Goal: Navigation & Orientation: Find specific page/section

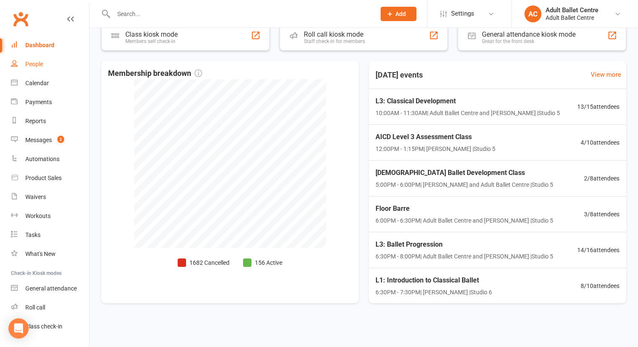
click at [33, 64] on div "People" at bounding box center [34, 64] width 18 height 7
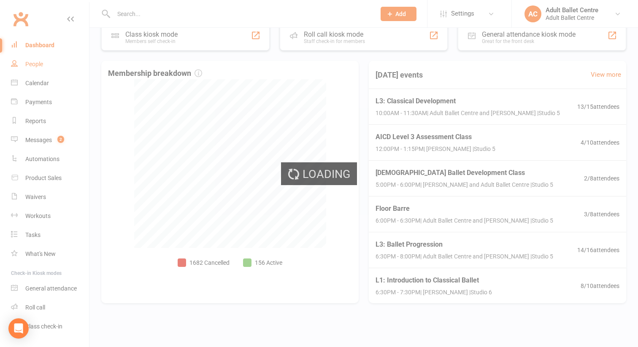
select select "100"
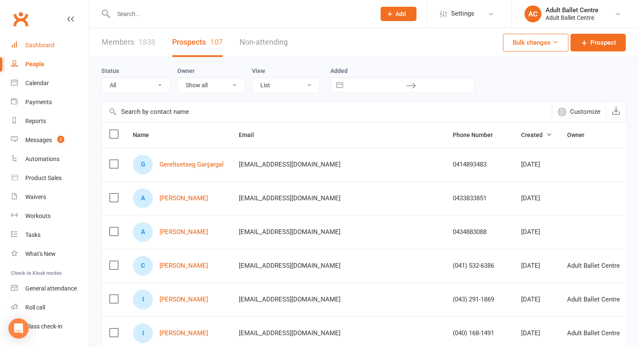
click at [37, 49] on link "Dashboard" at bounding box center [50, 45] width 78 height 19
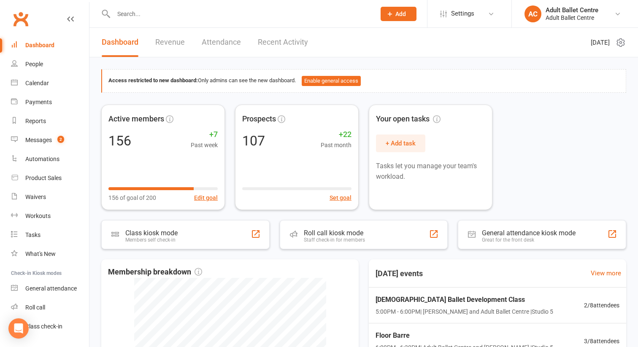
click at [304, 45] on link "Recent Activity" at bounding box center [283, 42] width 50 height 29
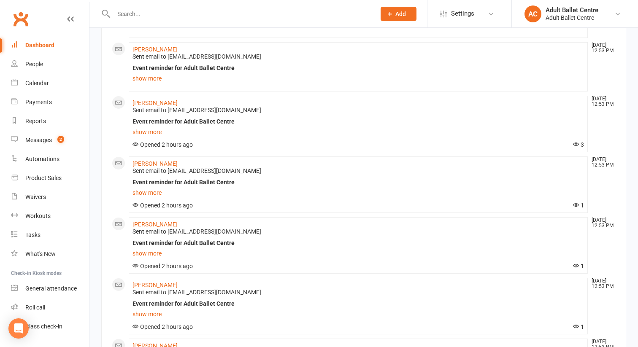
scroll to position [675, 0]
click at [160, 77] on link "show more" at bounding box center [359, 78] width 452 height 12
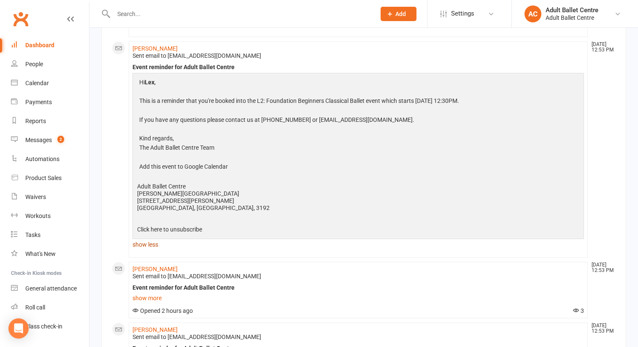
click at [281, 250] on link "show less" at bounding box center [359, 245] width 452 height 12
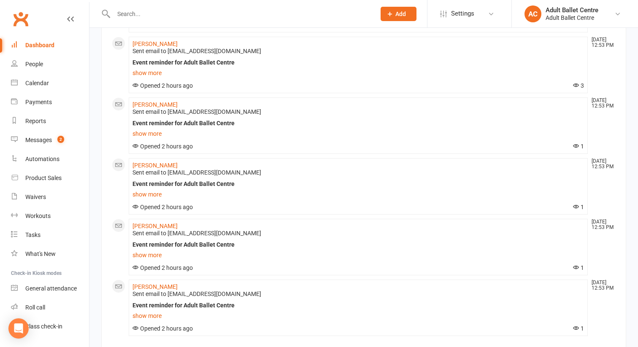
scroll to position [768, 0]
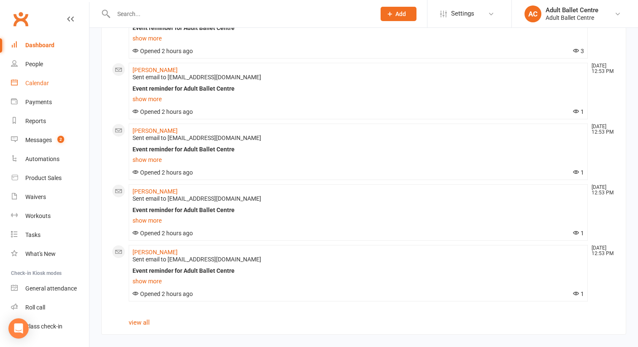
click at [53, 82] on link "Calendar" at bounding box center [50, 83] width 78 height 19
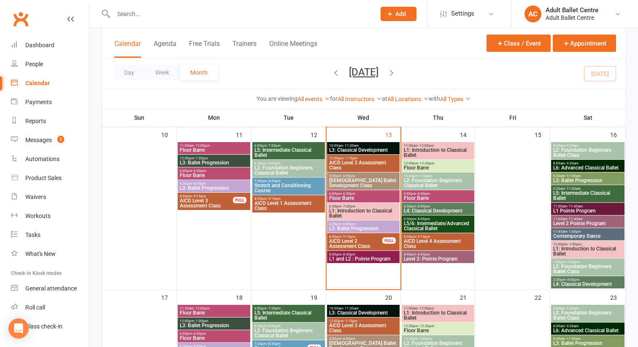
scroll to position [380, 0]
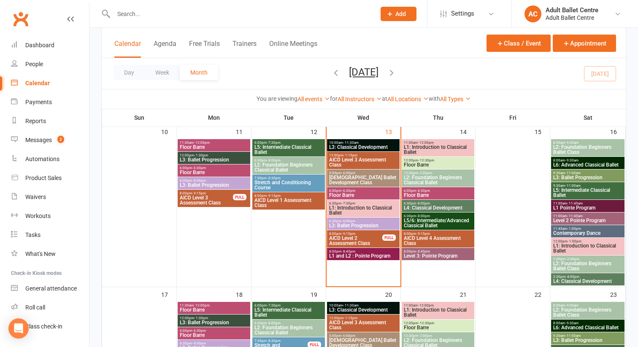
click at [412, 181] on span "L2: Foundation Beginners Classical Ballet" at bounding box center [438, 180] width 69 height 10
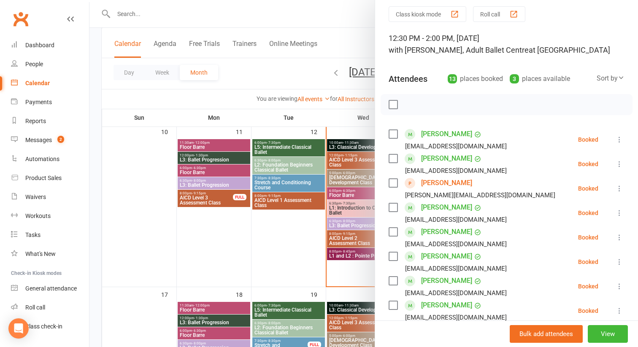
scroll to position [30, 0]
click at [348, 131] on div at bounding box center [363, 173] width 549 height 347
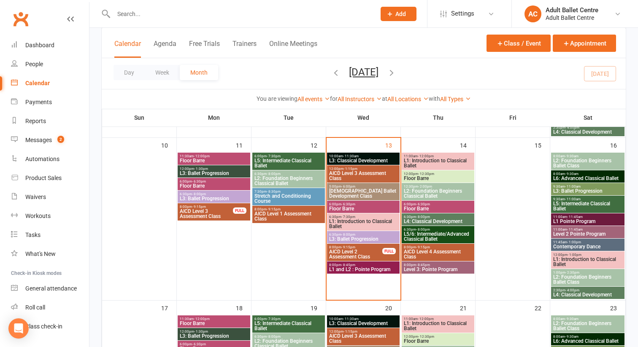
scroll to position [365, 0]
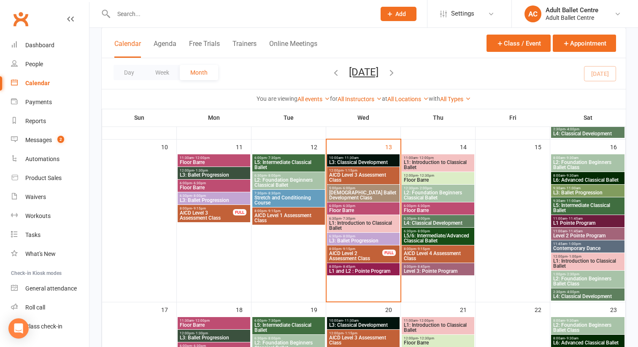
click at [431, 162] on span "L1: Introduction to Classical Ballet" at bounding box center [438, 165] width 69 height 10
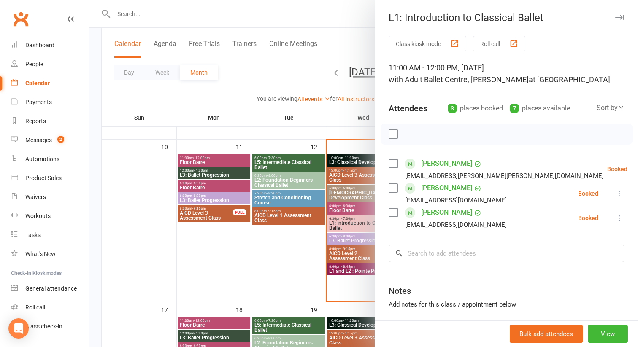
click at [361, 148] on div at bounding box center [363, 173] width 549 height 347
